Goal: Transaction & Acquisition: Purchase product/service

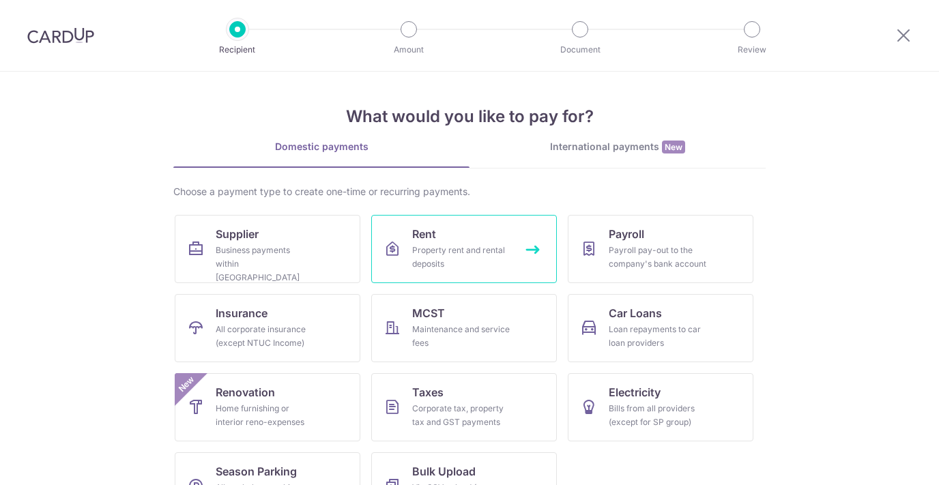
click at [447, 245] on div "Property rent and rental deposits" at bounding box center [461, 257] width 98 height 27
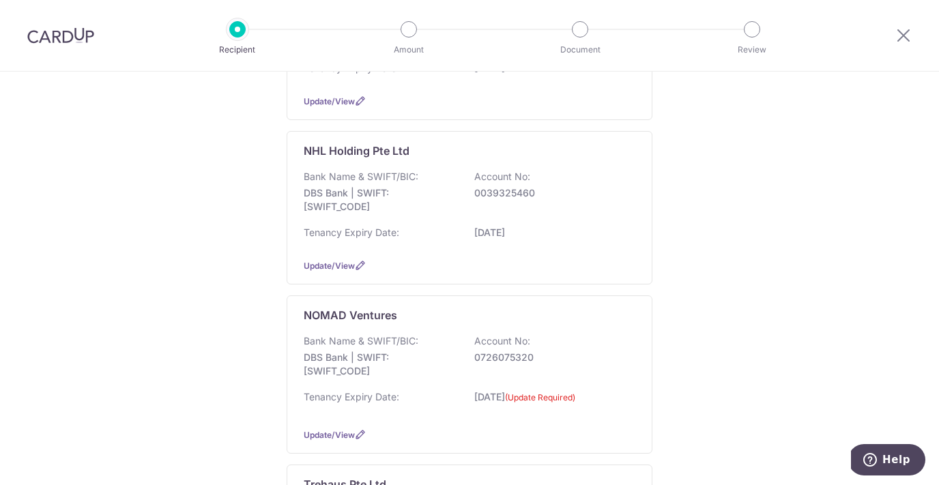
scroll to position [516, 0]
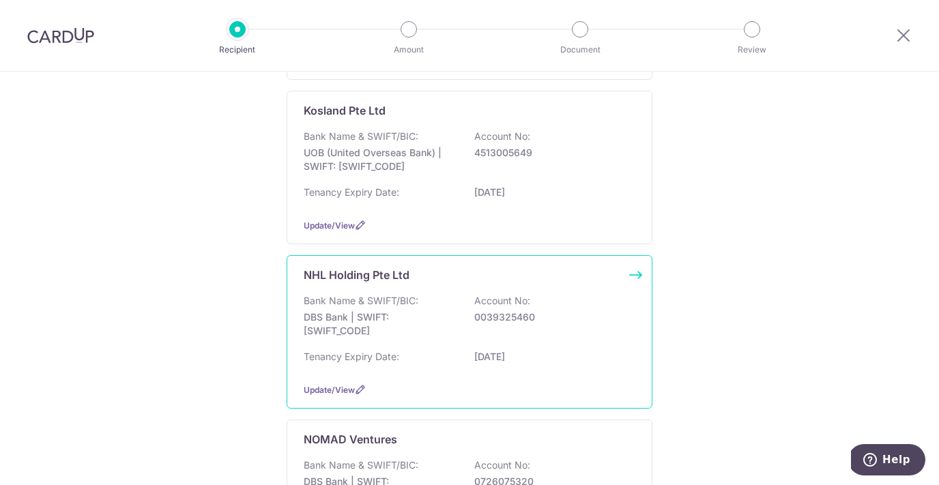
click at [384, 308] on p "Bank Name & SWIFT/BIC:" at bounding box center [361, 301] width 115 height 14
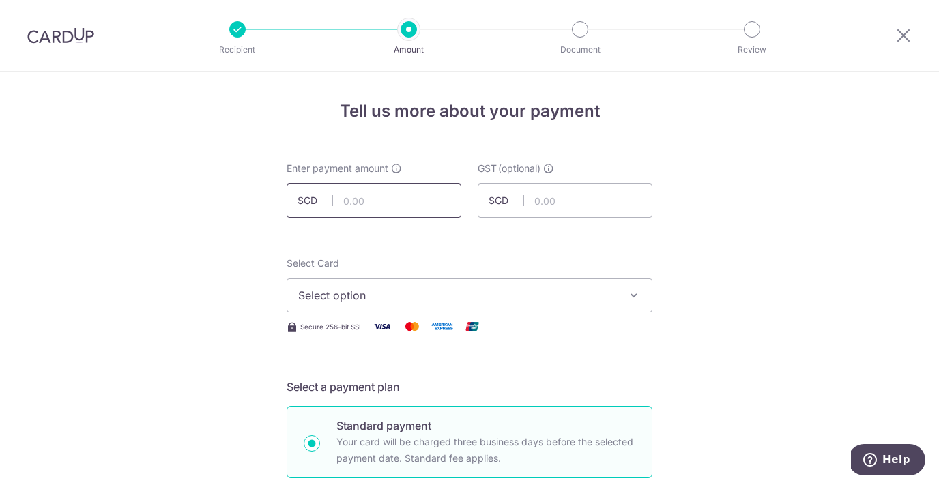
click at [347, 204] on input "text" at bounding box center [374, 201] width 175 height 34
type input "7,552.61"
click at [379, 286] on button "Select option" at bounding box center [470, 295] width 366 height 34
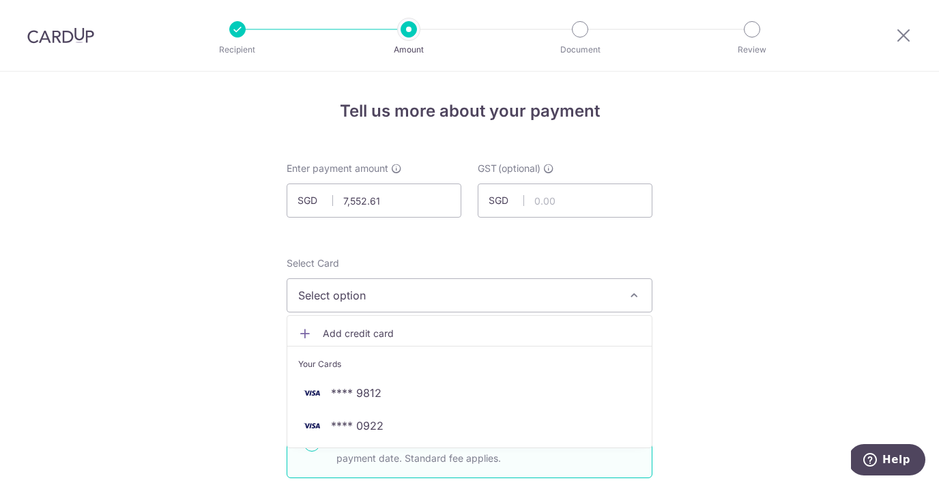
click at [347, 339] on span "Add credit card" at bounding box center [482, 334] width 318 height 14
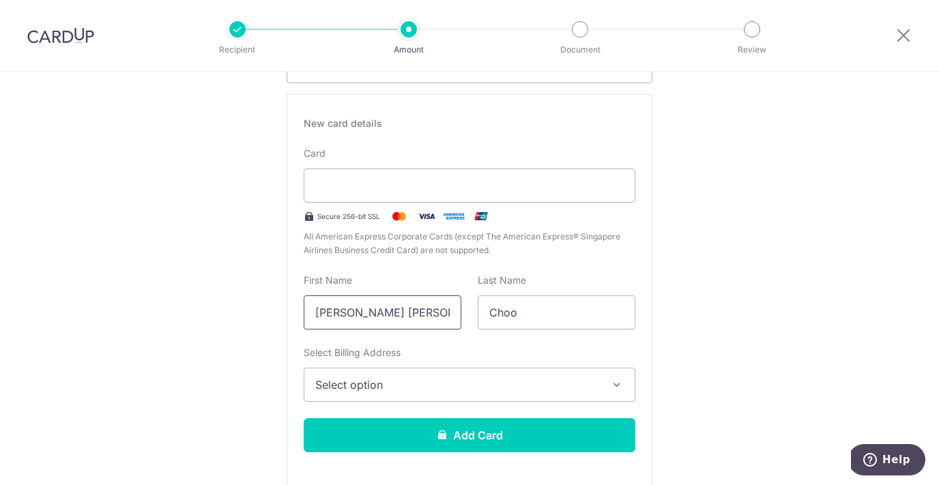
scroll to position [231, 0]
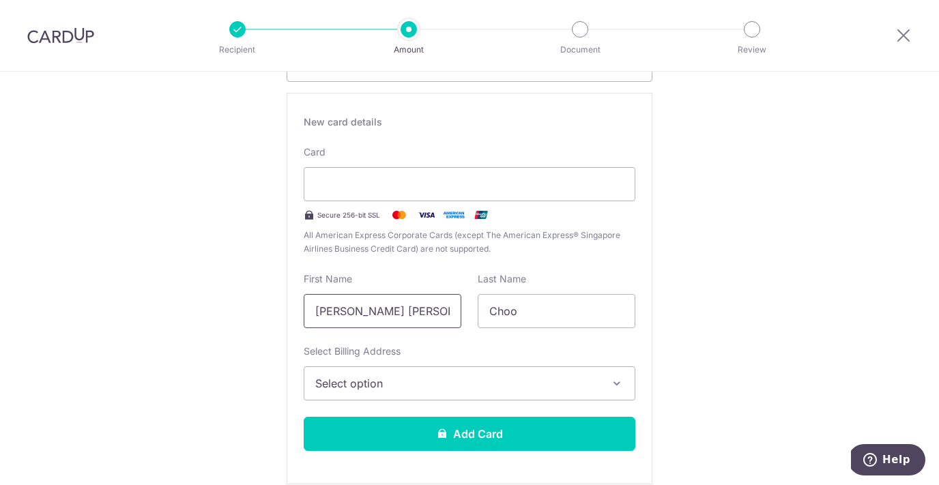
click at [387, 319] on input "Xiao Fang Chantal Simone" at bounding box center [383, 311] width 158 height 34
click at [386, 319] on input "Xiao Fang Chantal Simone" at bounding box center [383, 311] width 158 height 34
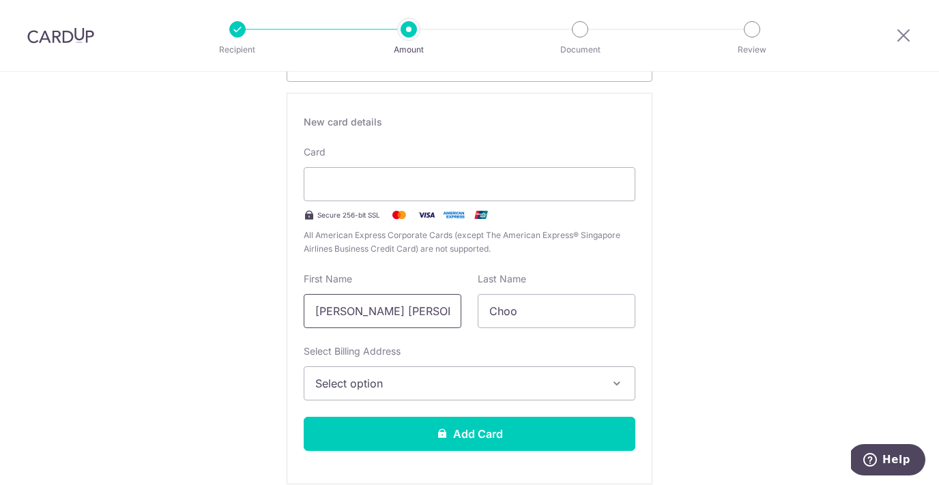
click at [386, 319] on input "Xiao Fang Chantal Simone" at bounding box center [383, 311] width 158 height 34
type input "Josephine"
type input "e"
type input "Ejlersen"
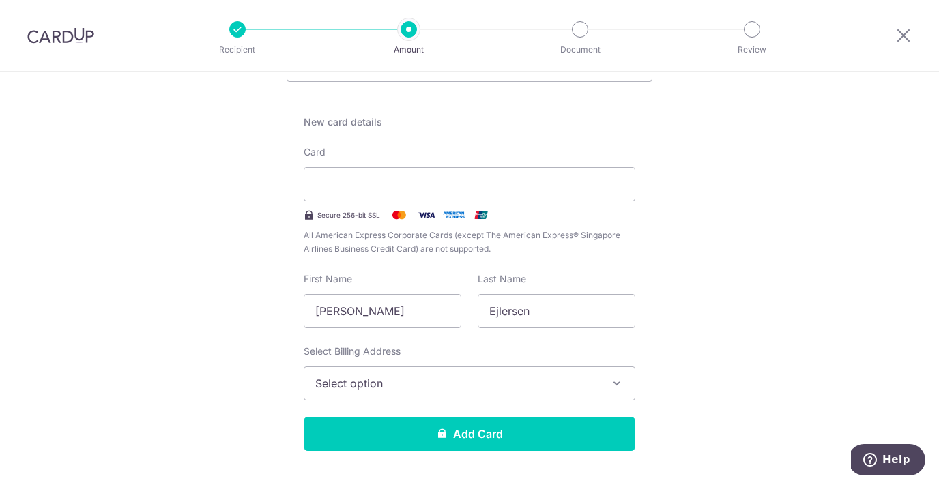
click at [370, 395] on button "Select option" at bounding box center [470, 384] width 332 height 34
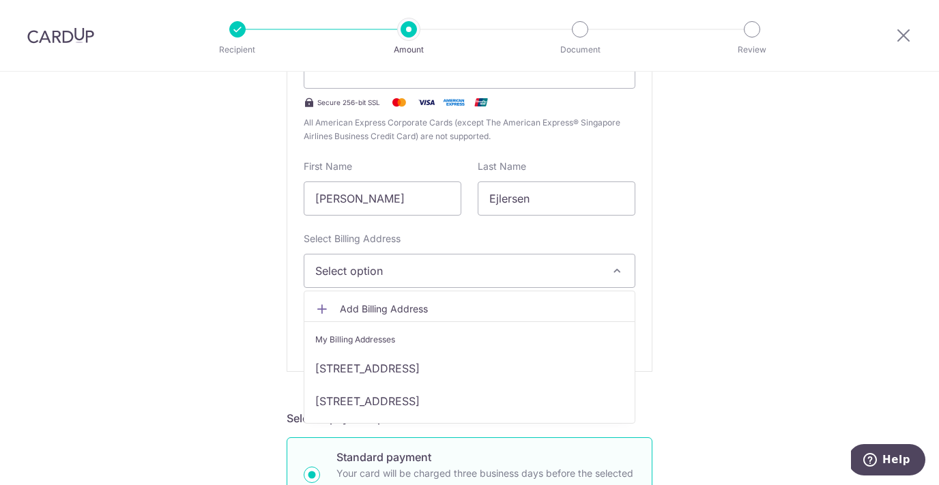
scroll to position [352, 0]
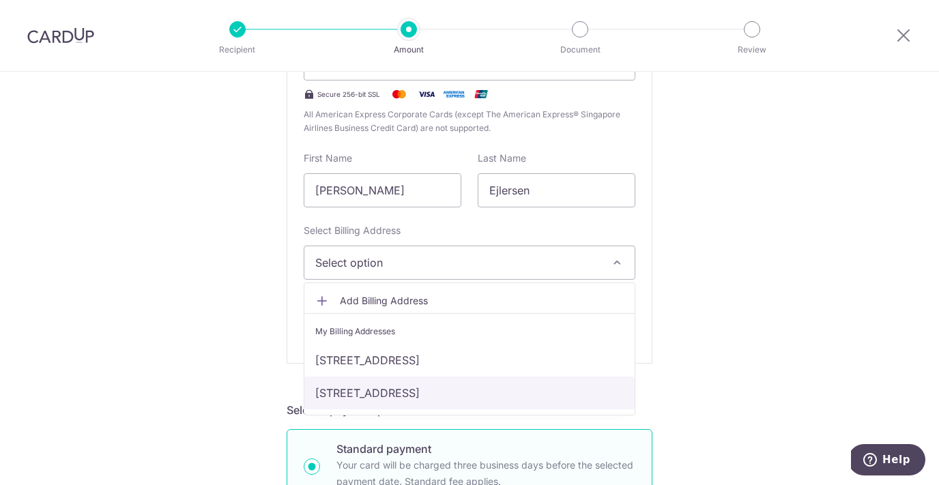
click at [375, 394] on link "125 Marsiling Rise, #07-174, Singapore, Singapore, Singapore-730125" at bounding box center [469, 393] width 330 height 33
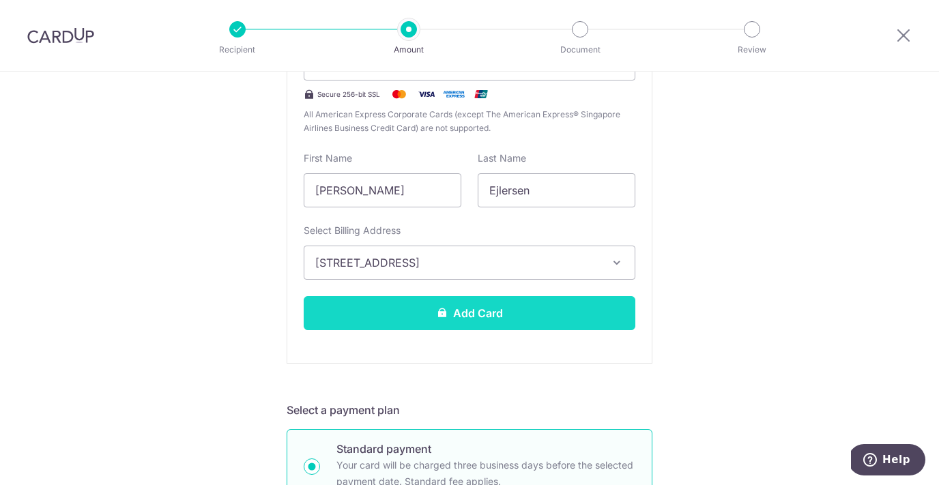
click at [408, 315] on button "Add Card" at bounding box center [470, 313] width 332 height 34
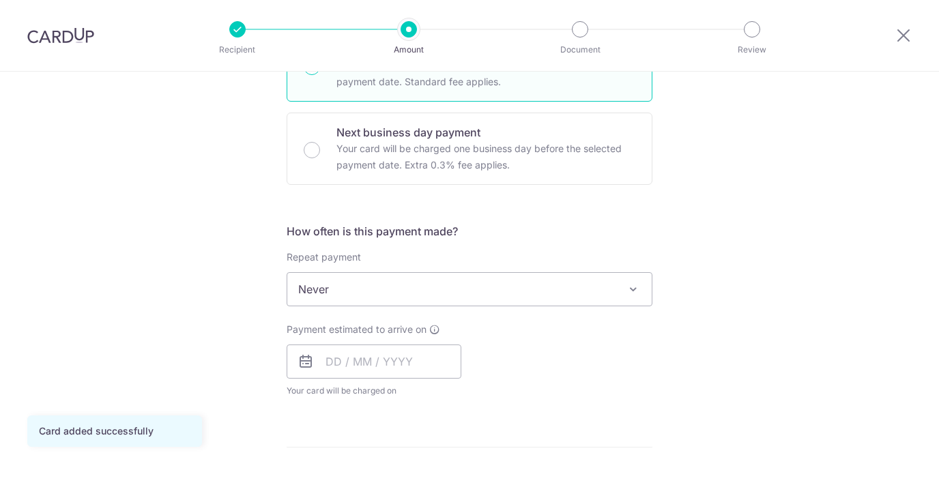
click at [408, 289] on span "Never" at bounding box center [469, 289] width 364 height 33
click at [335, 367] on input "text" at bounding box center [374, 362] width 175 height 34
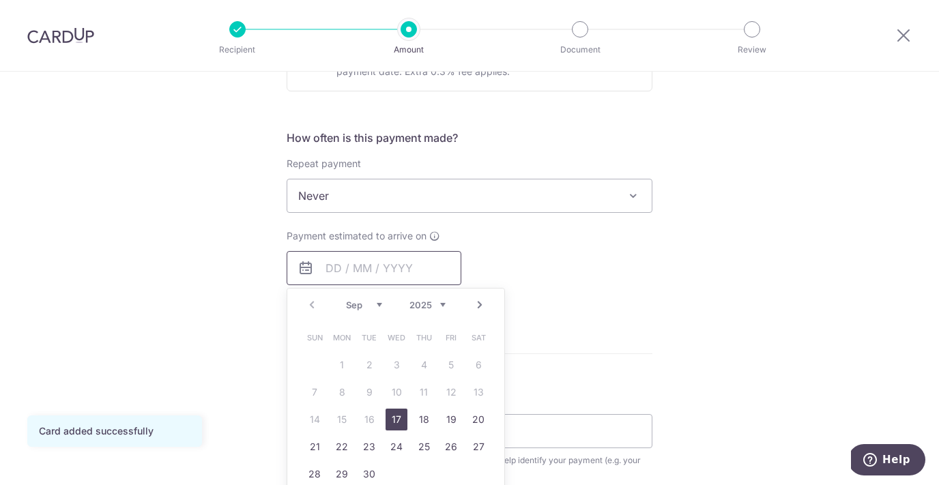
scroll to position [475, 0]
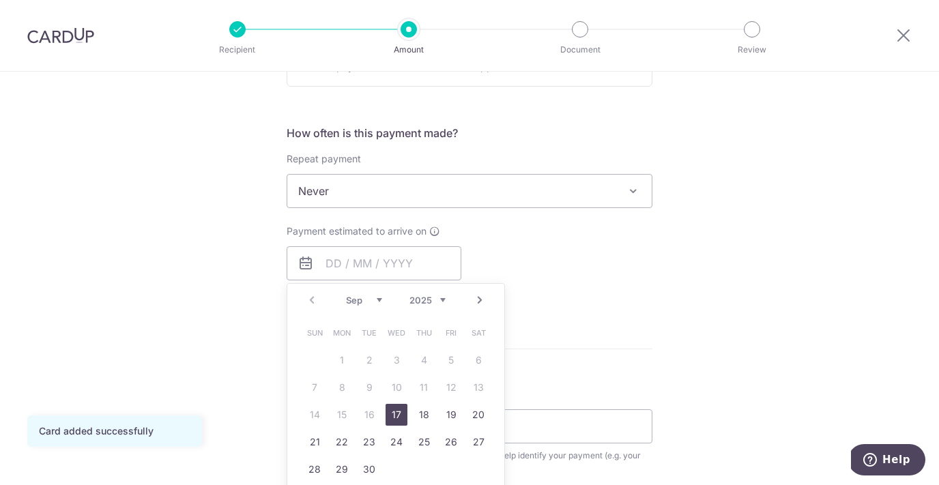
click at [398, 420] on link "17" at bounding box center [397, 415] width 22 height 22
type input "[DATE]"
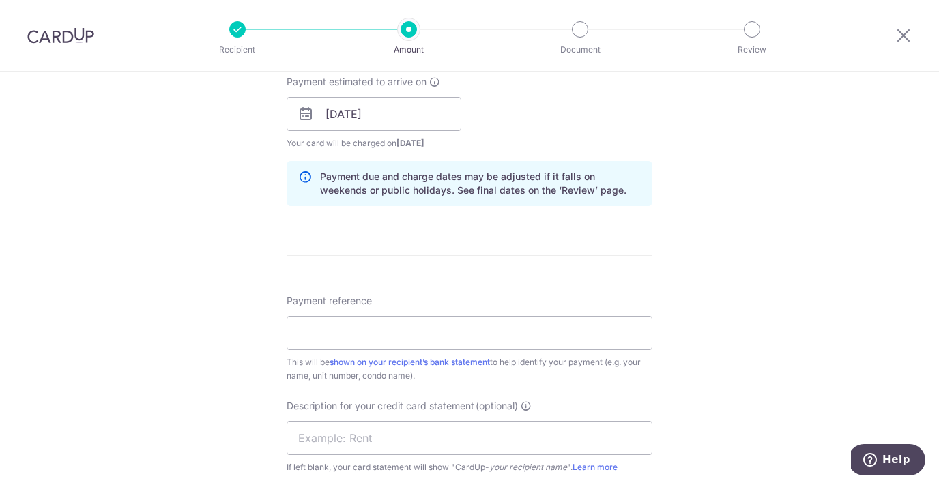
scroll to position [628, 0]
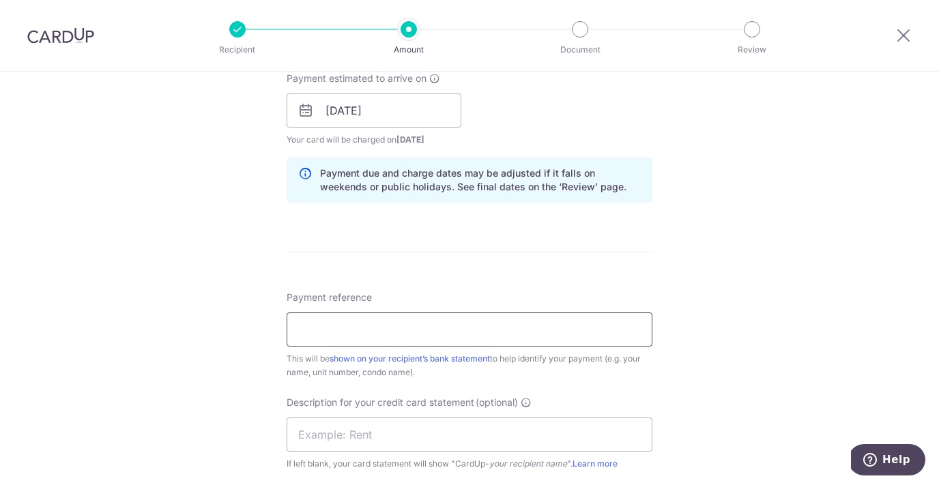
click at [383, 321] on input "Payment reference" at bounding box center [470, 330] width 366 height 34
type input "A"
type input "118Tagore"
click at [429, 273] on form "Enter payment amount SGD 7,552.61 7552.61 GST (optional) SGD Card added success…" at bounding box center [470, 148] width 366 height 1228
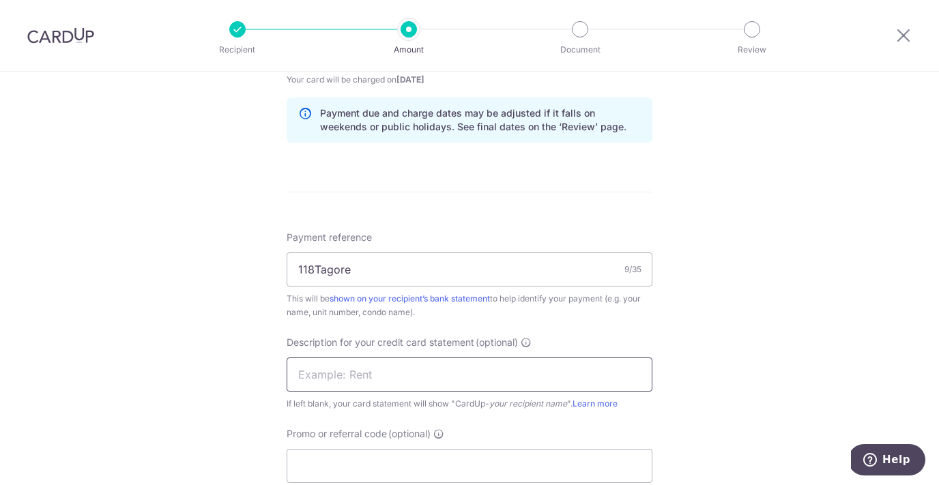
scroll to position [689, 0]
click at [329, 364] on input "text" at bounding box center [470, 373] width 366 height 34
type input "118TagoreSep202"
click at [327, 274] on input "118Tagore" at bounding box center [470, 268] width 366 height 34
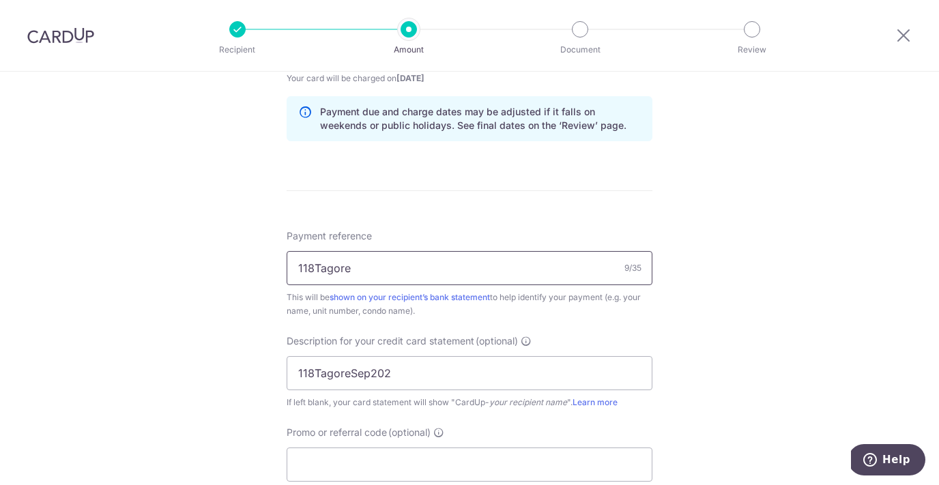
click at [326, 274] on input "118Tagore" at bounding box center [470, 268] width 366 height 34
type input "NHL2508023"
click at [585, 3] on div "Recipient Amount Document Review" at bounding box center [495, 35] width 586 height 71
click at [360, 470] on input "Promo or referral code (optional)" at bounding box center [470, 465] width 366 height 34
paste input "SAVERENT179"
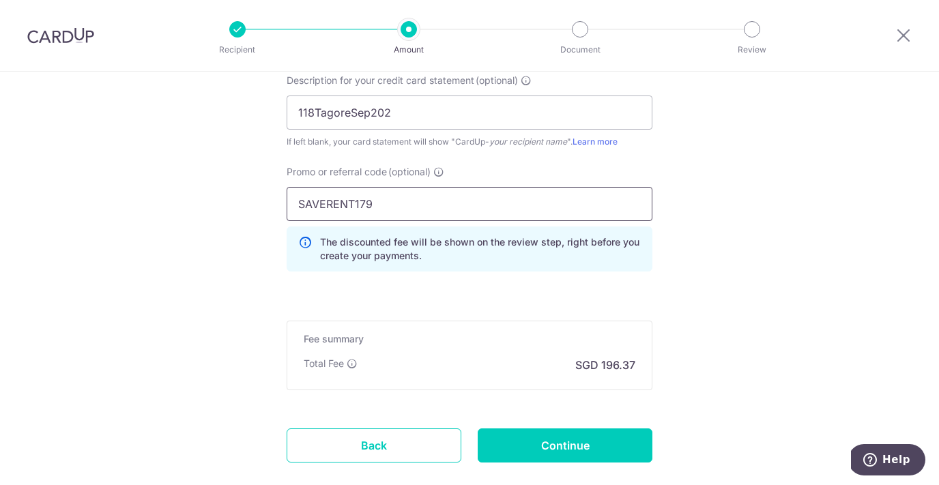
scroll to position [1030, 0]
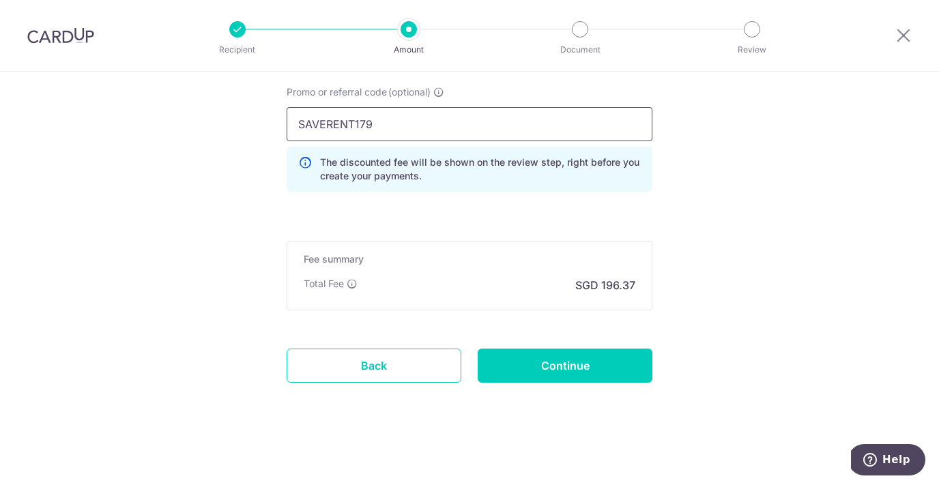
type input "SAVERENT179"
click at [545, 376] on input "Continue" at bounding box center [565, 366] width 175 height 34
type input "Create Schedule"
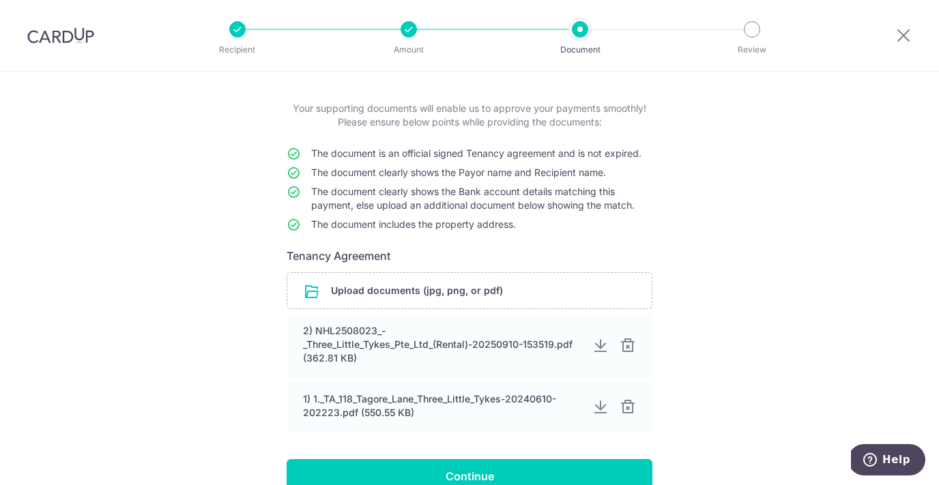
scroll to position [80, 0]
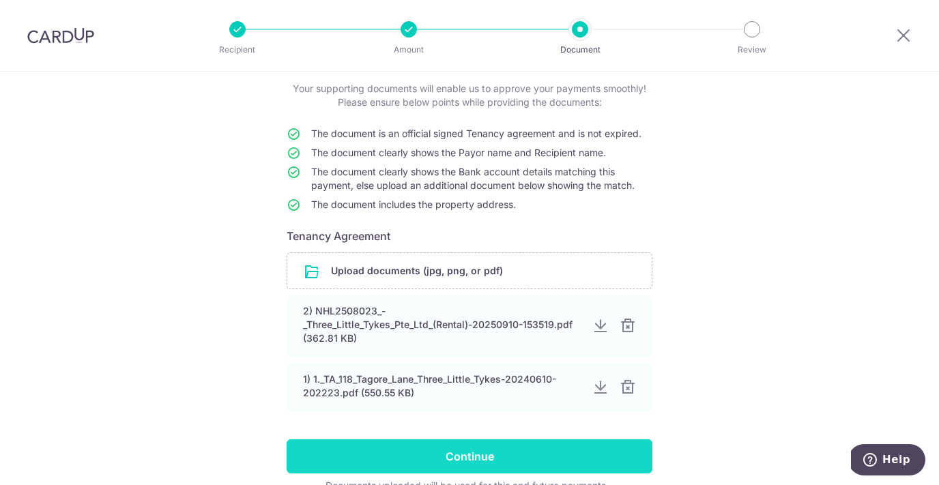
click at [407, 462] on input "Continue" at bounding box center [470, 457] width 366 height 34
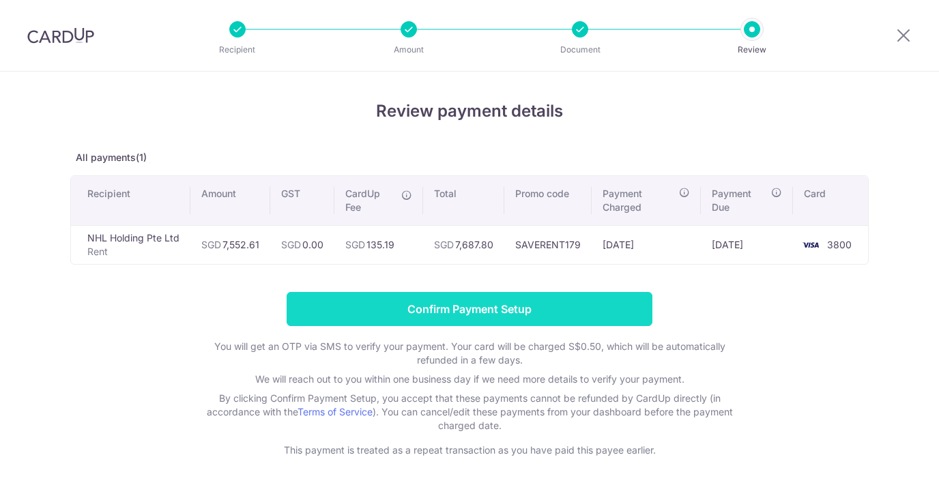
click at [433, 320] on input "Confirm Payment Setup" at bounding box center [470, 309] width 366 height 34
